Goal: Task Accomplishment & Management: Use online tool/utility

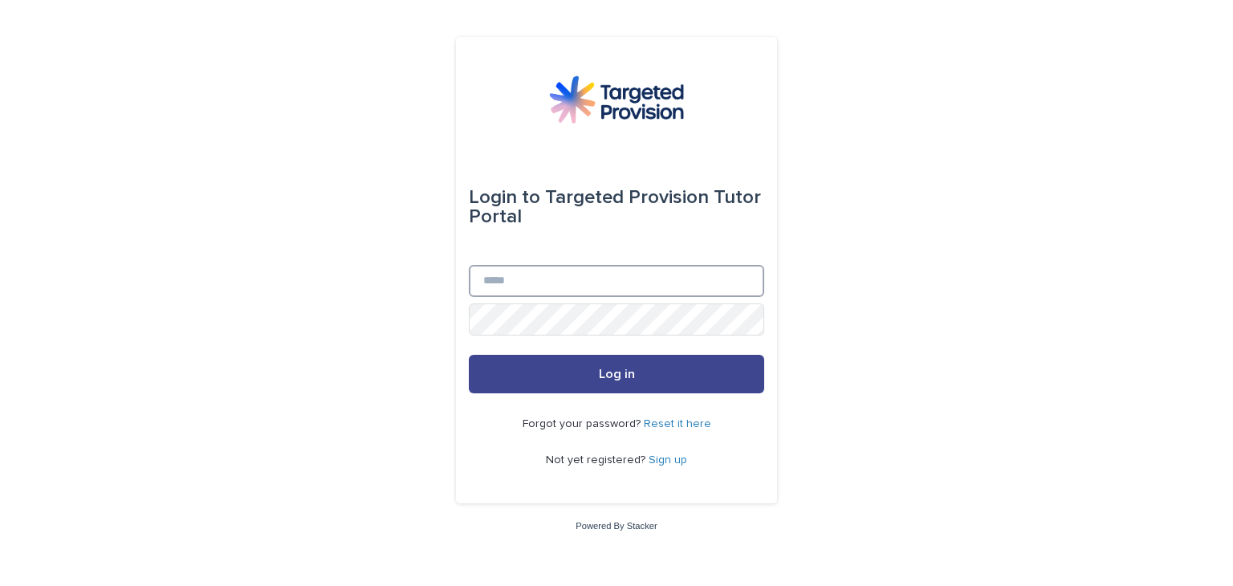
type input "**********"
click at [596, 370] on button "Log in" at bounding box center [616, 374] width 295 height 39
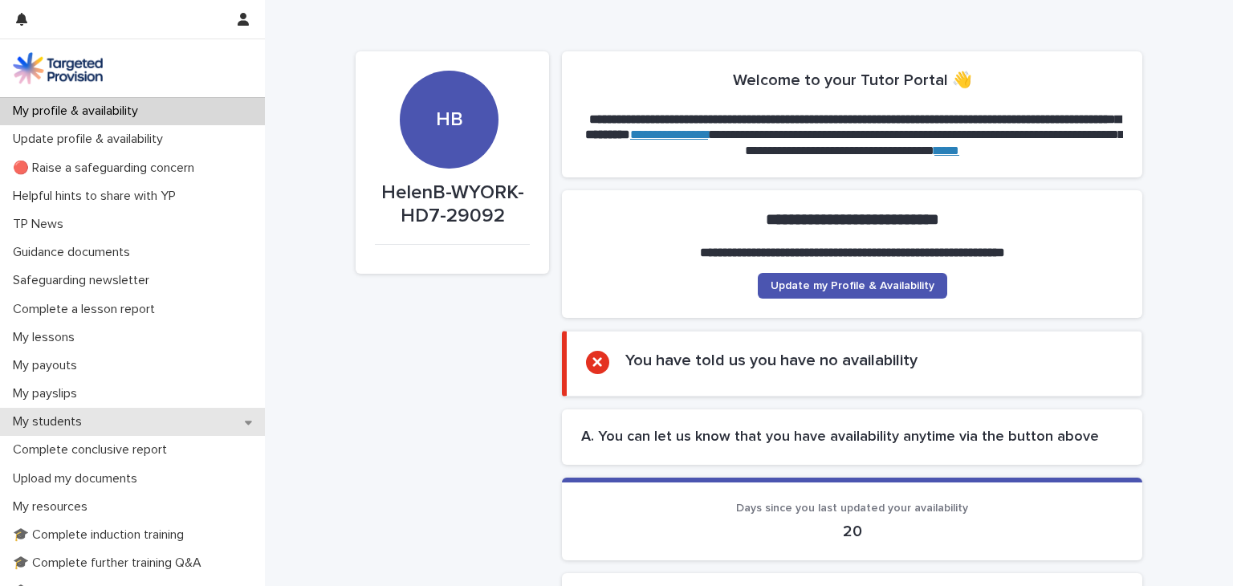
click at [45, 419] on p "My students" at bounding box center [50, 421] width 88 height 15
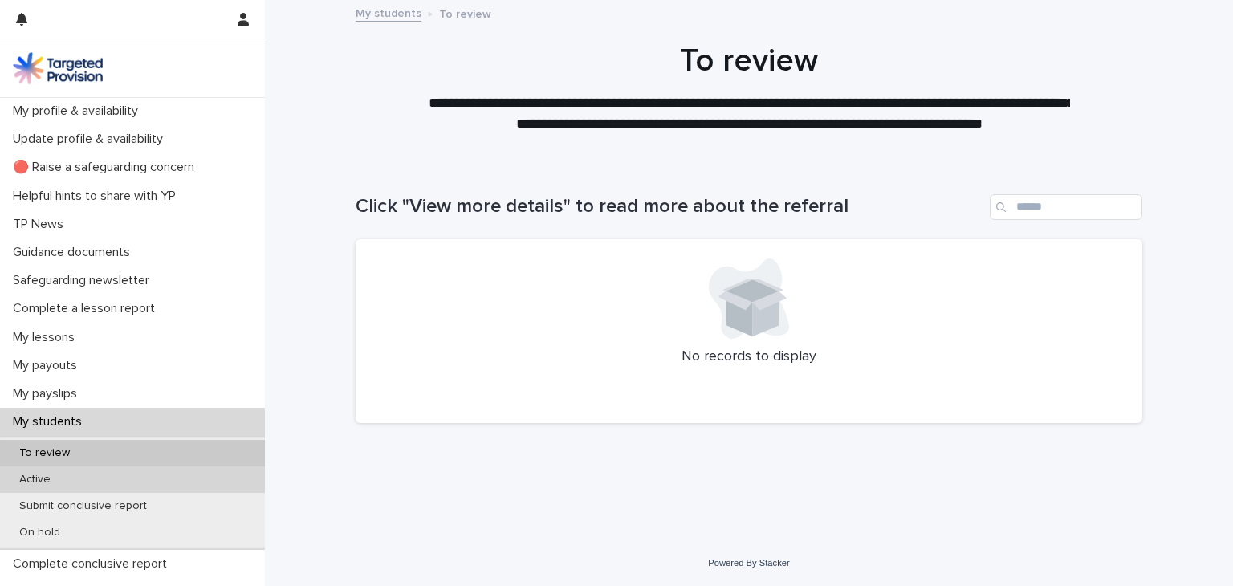
click at [41, 479] on p "Active" at bounding box center [34, 480] width 57 height 14
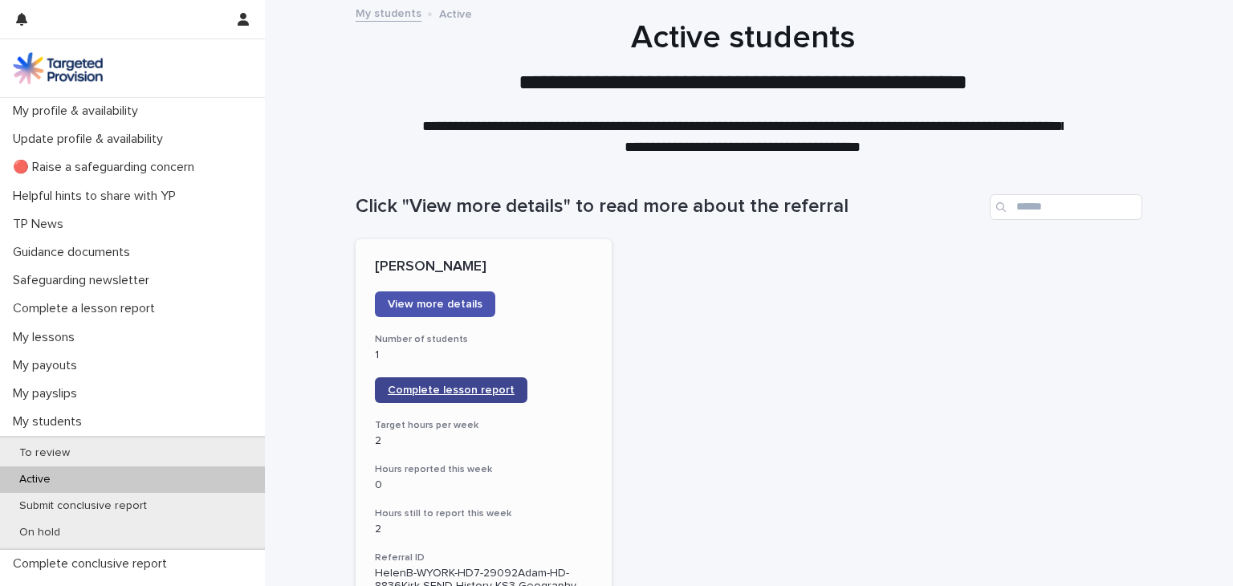
click at [437, 392] on span "Complete lesson report" at bounding box center [451, 389] width 127 height 11
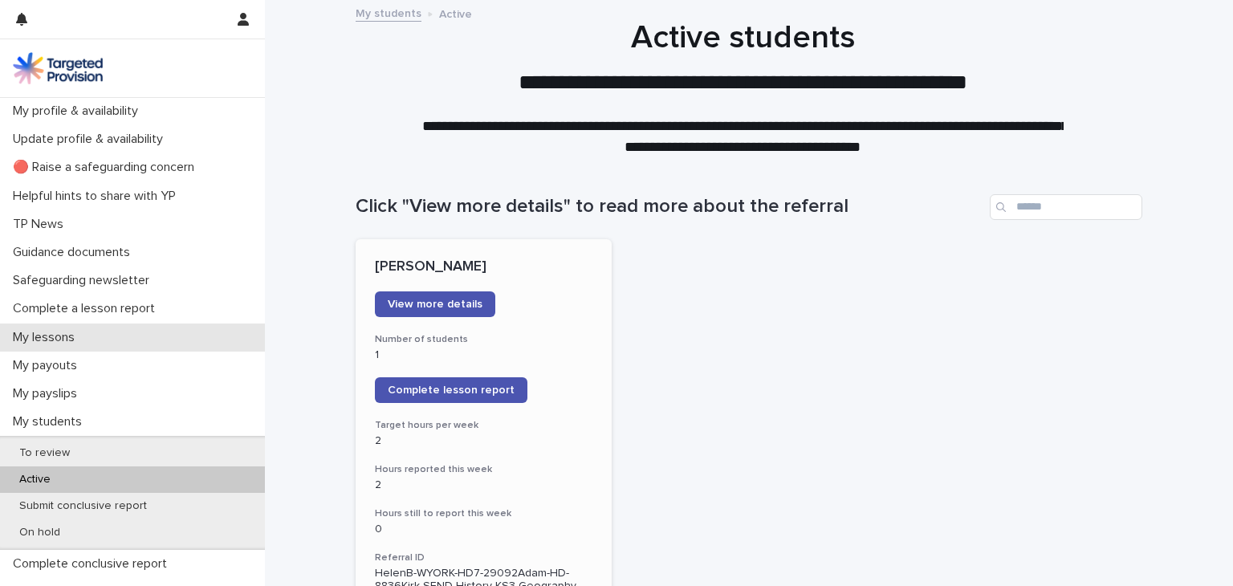
click at [57, 339] on p "My lessons" at bounding box center [46, 337] width 81 height 15
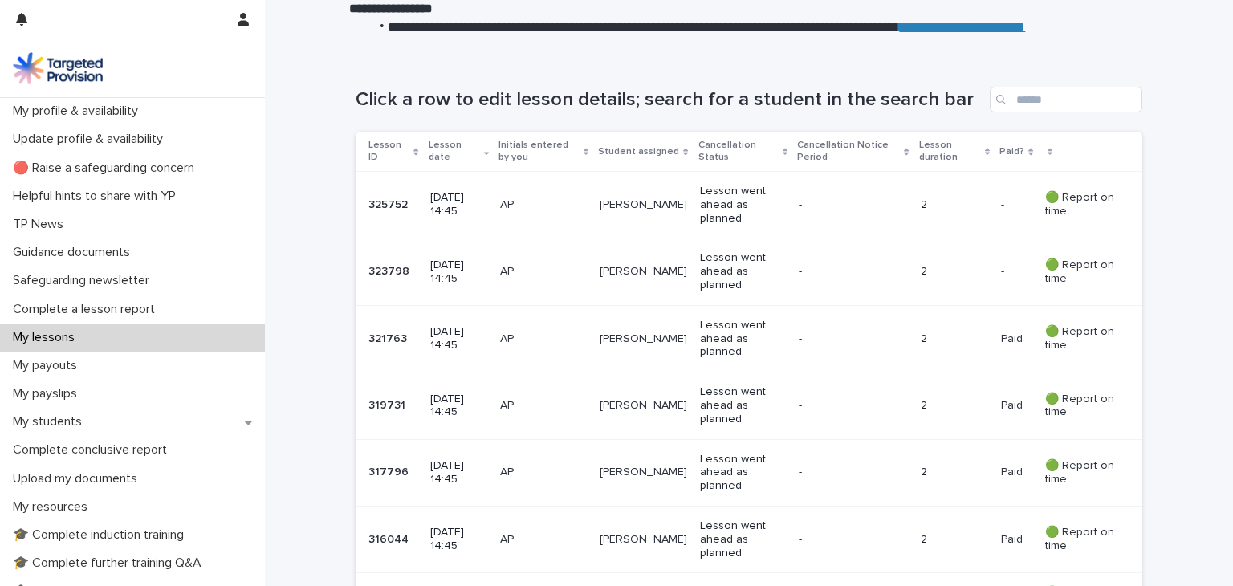
scroll to position [223, 0]
